Goal: Navigation & Orientation: Find specific page/section

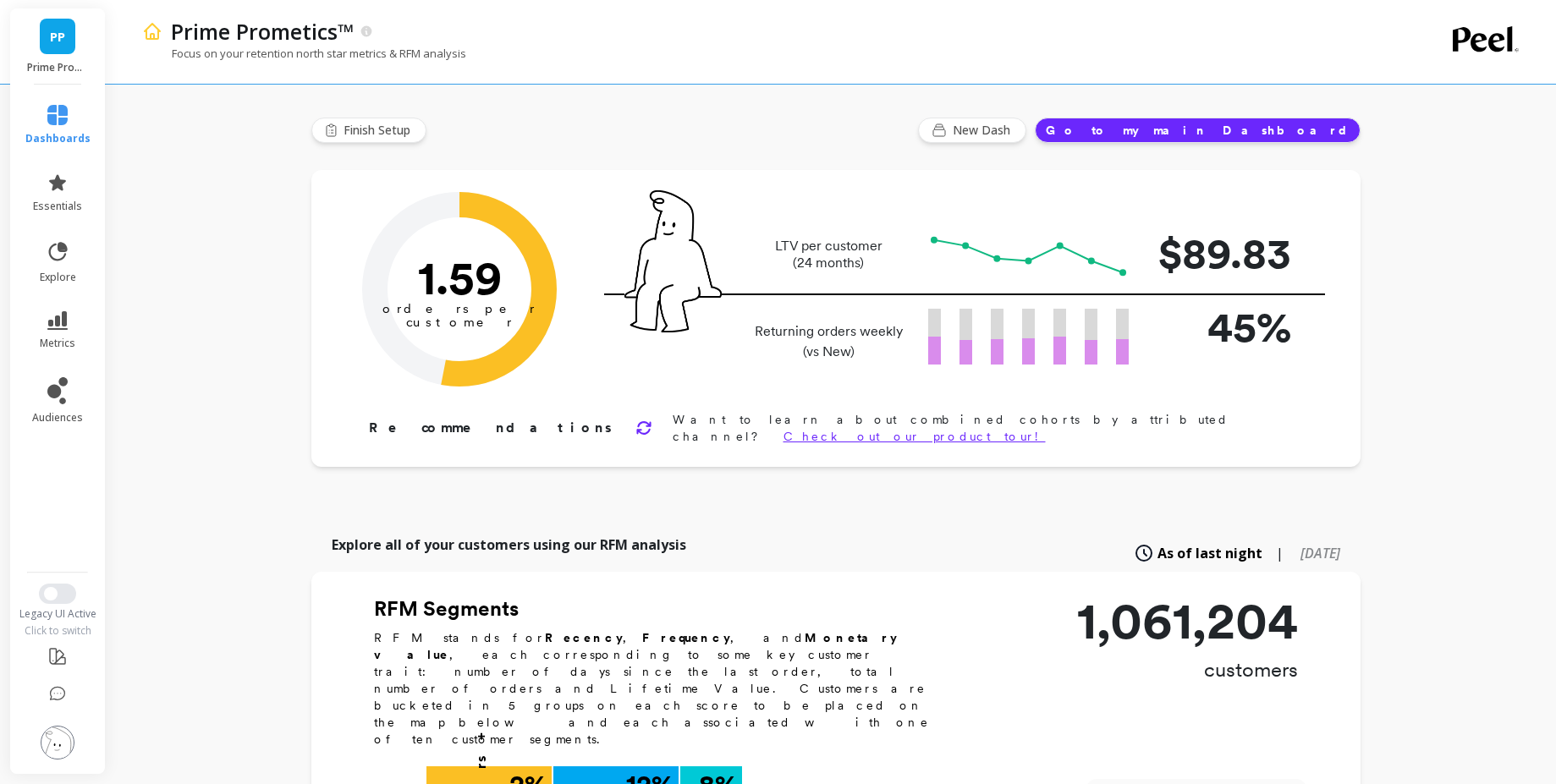
click at [64, 583] on div "dashboards essentials explore metrics audiences Legacy UI Active Click to switch" at bounding box center [58, 429] width 99 height 690
click at [62, 591] on button "Switch to New UI" at bounding box center [57, 594] width 37 height 21
